Goal: Information Seeking & Learning: Learn about a topic

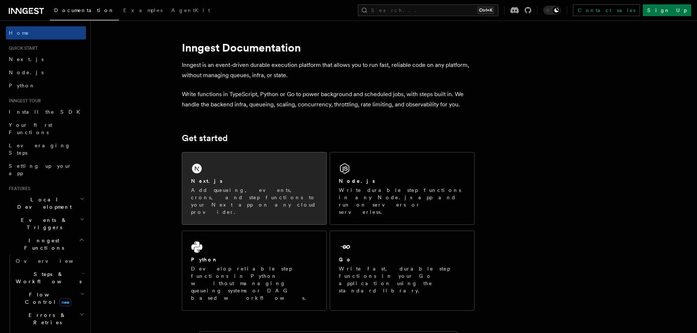
click at [249, 177] on div "Next.js Add queueing, events, crons, and step functions to your Next app on any…" at bounding box center [254, 189] width 144 height 72
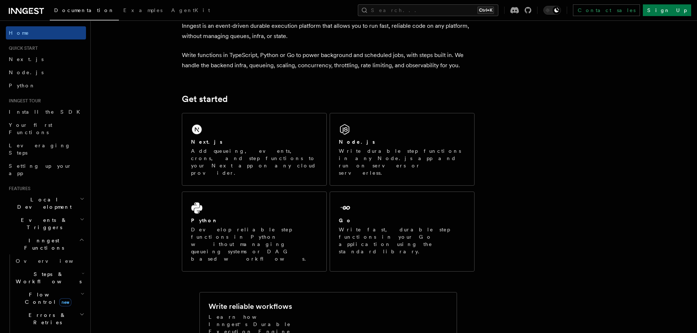
scroll to position [37, 0]
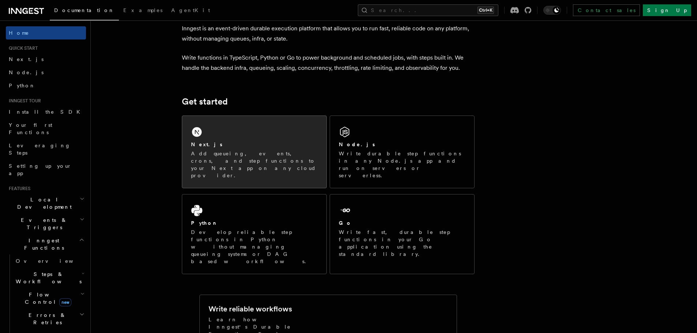
click at [265, 117] on div "Next.js Add queueing, events, crons, and step functions to your Next app on any…" at bounding box center [254, 152] width 144 height 72
click at [215, 135] on div "Next.js Add queueing, events, crons, and step functions to your Next app on any…" at bounding box center [254, 152] width 144 height 72
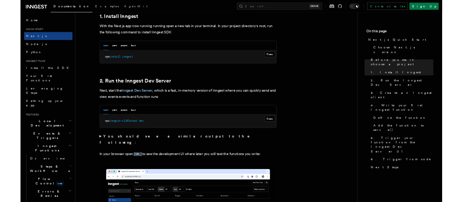
scroll to position [402, 0]
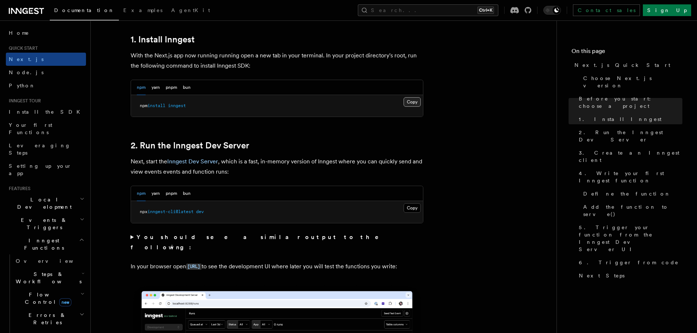
click at [412, 102] on button "Copy Copied" at bounding box center [412, 102] width 17 height 10
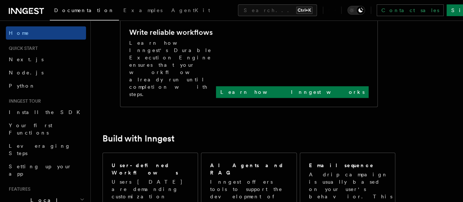
scroll to position [309, 0]
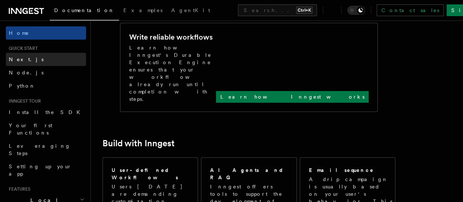
click at [28, 56] on link "Next.js" at bounding box center [46, 59] width 80 height 13
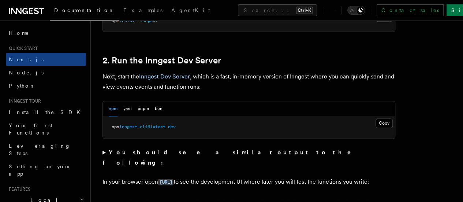
scroll to position [512, 0]
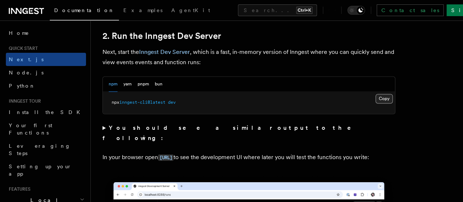
click at [375, 103] on button "Copy Copied" at bounding box center [383, 99] width 17 height 10
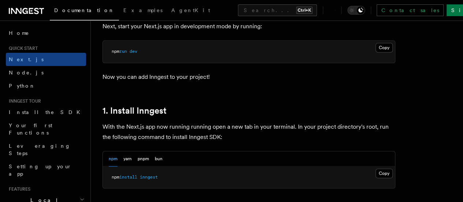
scroll to position [402, 0]
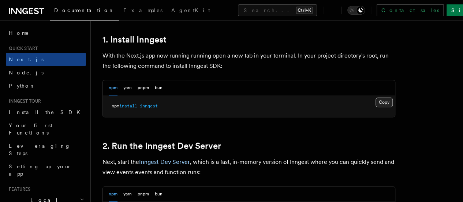
click at [375, 107] on button "Copy Copied" at bounding box center [383, 102] width 17 height 10
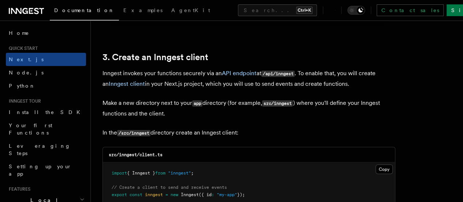
scroll to position [878, 0]
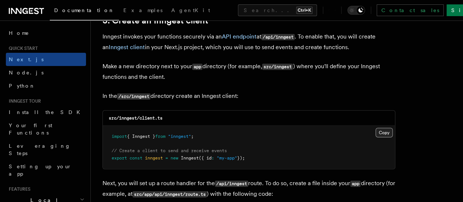
click at [375, 128] on button "Copy Copied" at bounding box center [383, 133] width 17 height 10
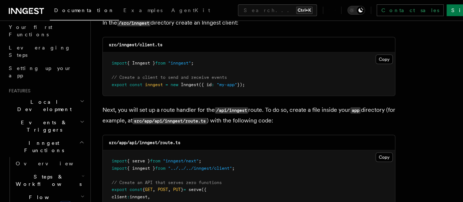
scroll to position [110, 0]
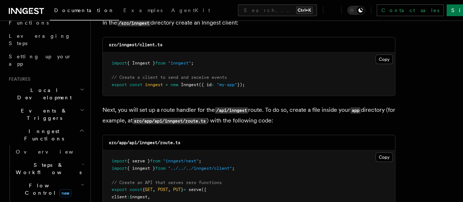
click at [79, 127] on icon "button" at bounding box center [81, 130] width 5 height 6
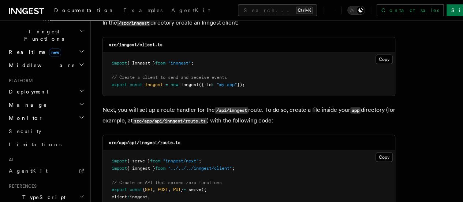
scroll to position [220, 0]
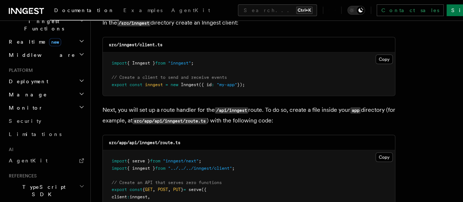
click at [13, 146] on span "AI" at bounding box center [10, 149] width 8 height 6
click at [24, 157] on span "AgentKit" at bounding box center [28, 160] width 39 height 6
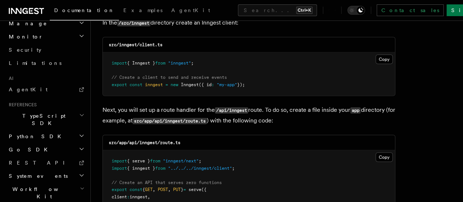
scroll to position [291, 0]
click at [66, 181] on h2 "Workflow Kit" at bounding box center [46, 191] width 80 height 20
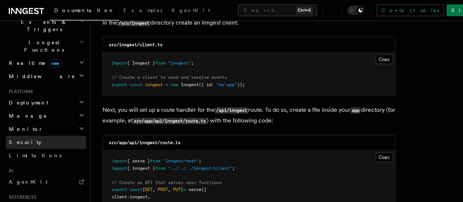
scroll to position [181, 0]
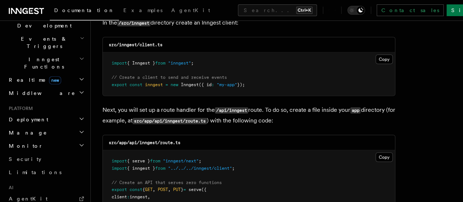
click at [80, 97] on header "Search... Documentation Examples AgentKit Home Quick start Next.js Node.js Pyth…" at bounding box center [45, 110] width 91 height 181
click at [79, 142] on icon "button" at bounding box center [82, 145] width 6 height 6
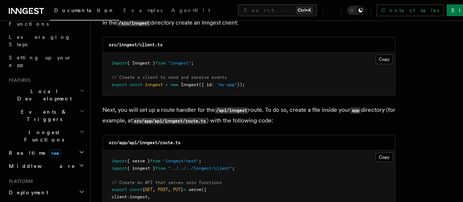
scroll to position [108, 0]
click at [80, 151] on icon "button" at bounding box center [82, 152] width 4 height 2
click at [79, 149] on icon "button" at bounding box center [82, 152] width 6 height 6
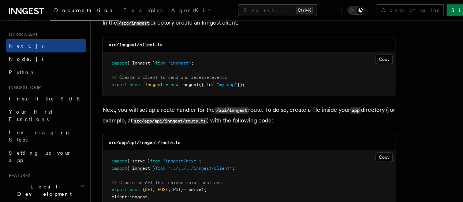
scroll to position [0, 0]
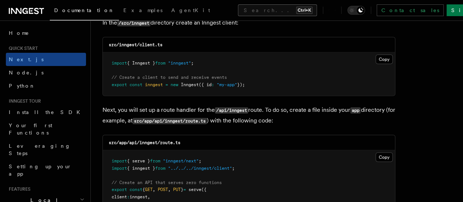
click at [238, 12] on button "Search... Ctrl+K" at bounding box center [277, 10] width 79 height 12
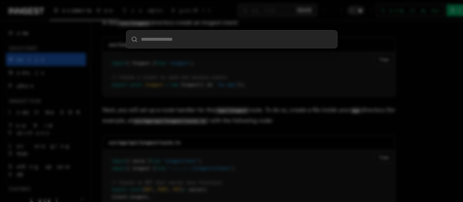
scroll to position [945, 0]
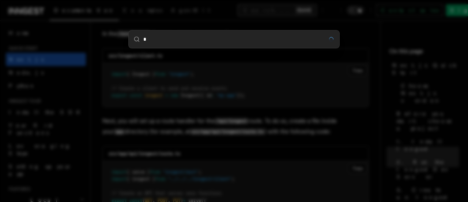
type input "**"
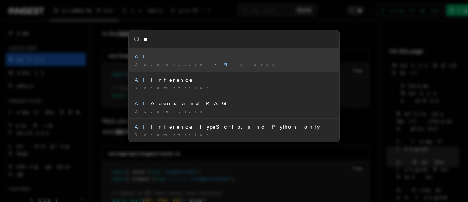
click at [194, 60] on div "AI" at bounding box center [234, 56] width 199 height 7
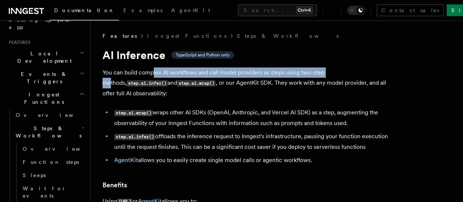
drag, startPoint x: 153, startPoint y: 70, endPoint x: 334, endPoint y: 73, distance: 180.8
click at [334, 73] on p "You can build complex AI workflows and call model providers as steps using two-…" at bounding box center [248, 82] width 293 height 31
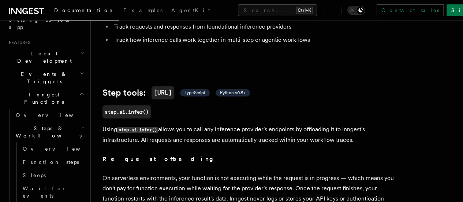
scroll to position [220, 0]
click at [203, 96] on span "TypeScript" at bounding box center [194, 93] width 21 height 6
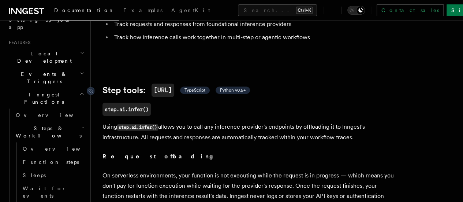
scroll to position [292, 0]
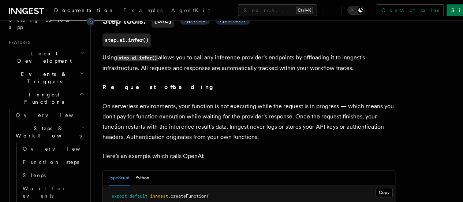
click at [203, 24] on span "TypeScript" at bounding box center [194, 21] width 21 height 6
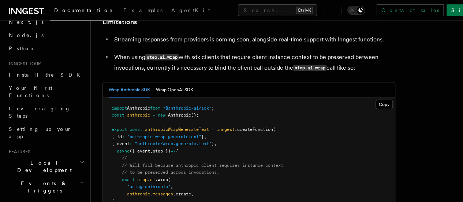
scroll to position [73, 0]
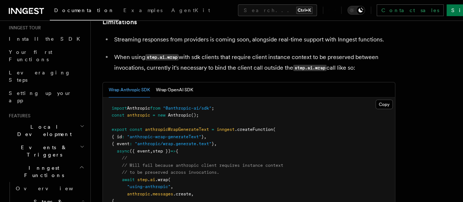
click at [79, 164] on icon "button" at bounding box center [81, 167] width 5 height 6
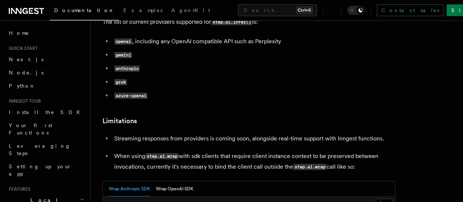
scroll to position [987, 0]
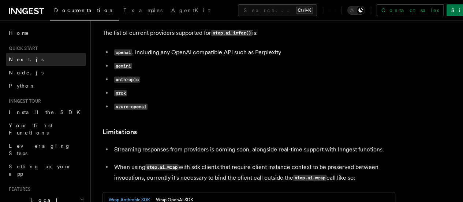
click at [16, 61] on span "Next.js" at bounding box center [26, 59] width 35 height 6
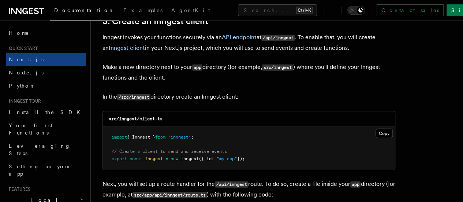
scroll to position [878, 0]
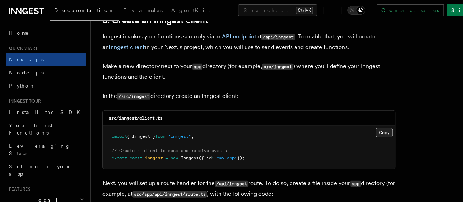
click at [375, 128] on button "Copy Copied" at bounding box center [383, 133] width 17 height 10
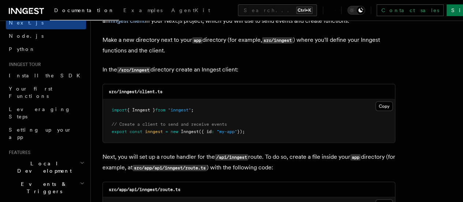
scroll to position [915, 0]
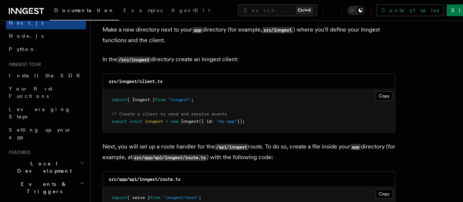
click at [79, 201] on icon "button" at bounding box center [81, 204] width 5 height 6
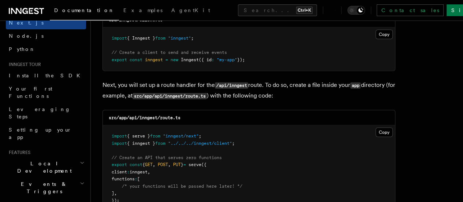
scroll to position [1024, 0]
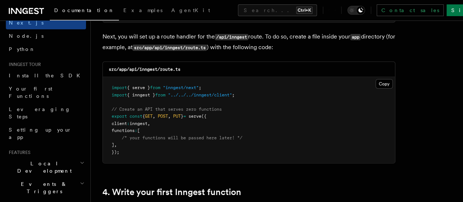
drag, startPoint x: 361, startPoint y: 79, endPoint x: 405, endPoint y: 71, distance: 44.6
click at [375, 79] on button "Copy Copied" at bounding box center [383, 84] width 17 height 10
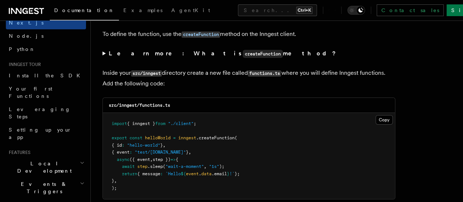
scroll to position [1281, 0]
